Goal: Browse casually

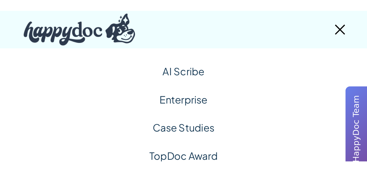
scroll to position [338, 0]
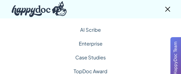
drag, startPoint x: 40, startPoint y: 18, endPoint x: -40, endPoint y: 18, distance: 80.1
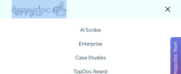
drag, startPoint x: 90, startPoint y: 14, endPoint x: 40, endPoint y: 24, distance: 50.7
click at [40, 18] on div "HappyDoc Demo Name * Email Address * What is your phone number? What is the nam…" at bounding box center [90, 9] width 181 height 18
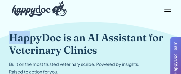
drag, startPoint x: 29, startPoint y: 29, endPoint x: -11, endPoint y: 33, distance: 40.7
click at [0, 33] on html "AI Scribe Enterprise Case Studies TopDoc Award Blog Log In Book a Demo HappyDoc…" at bounding box center [90, 37] width 181 height 74
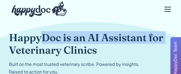
drag, startPoint x: 43, startPoint y: 32, endPoint x: -12, endPoint y: 45, distance: 56.6
click at [0, 45] on html "AI Scribe Enterprise Case Studies TopDoc Award Blog Log In Book a Demo HappyDoc…" at bounding box center [90, 37] width 181 height 74
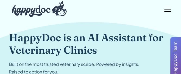
click at [34, 28] on div "HappyDoc is an AI Assistant for Veterinary Clinics Built on the most trusted ve…" at bounding box center [90, 74] width 163 height 112
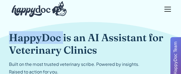
click at [34, 28] on div "HappyDoc is an AI Assistant for Veterinary Clinics Built on the most trusted ve…" at bounding box center [90, 74] width 163 height 112
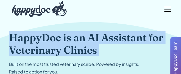
drag, startPoint x: 34, startPoint y: 28, endPoint x: -34, endPoint y: 51, distance: 71.9
click at [0, 51] on html "AI Scribe Enterprise Case Studies TopDoc Award Blog Log In Book a Demo HappyDoc…" at bounding box center [90, 37] width 181 height 74
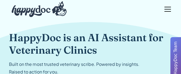
click at [37, 61] on p "Built on the most trusted veterinary scribe. Powered by insights. Raised to act…" at bounding box center [74, 68] width 130 height 15
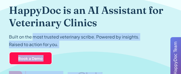
drag, startPoint x: 37, startPoint y: 61, endPoint x: 5, endPoint y: 77, distance: 36.0
click at [5, 47] on html "AI Scribe Enterprise Case Studies TopDoc Award Blog Log In Book a Demo HappyDoc…" at bounding box center [90, 10] width 181 height 74
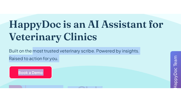
scroll to position [80, 0]
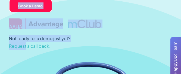
click at [65, 19] on div at bounding box center [90, 23] width 163 height 11
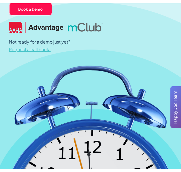
scroll to position [338, 0]
